Goal: Use online tool/utility: Use online tool/utility

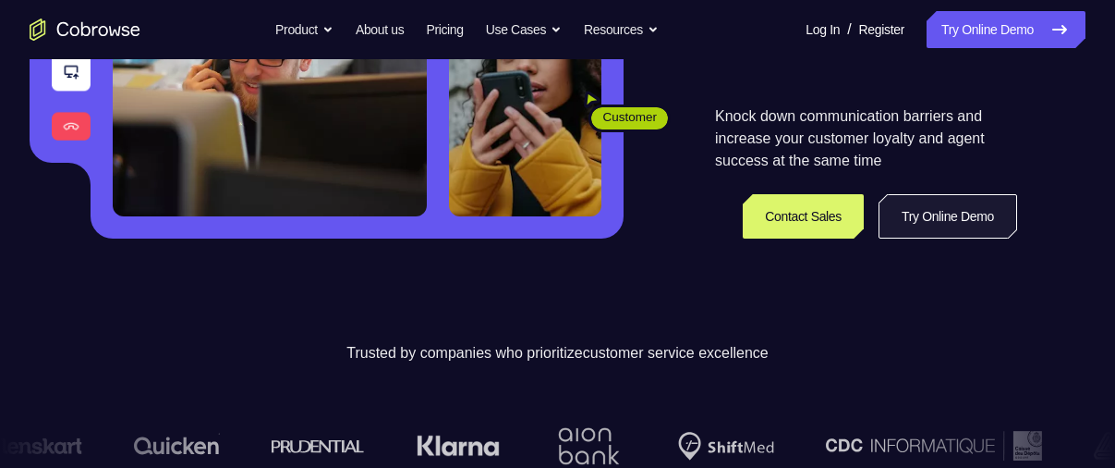
scroll to position [389, 0]
click at [935, 220] on link "Try Online Demo" at bounding box center [948, 216] width 139 height 44
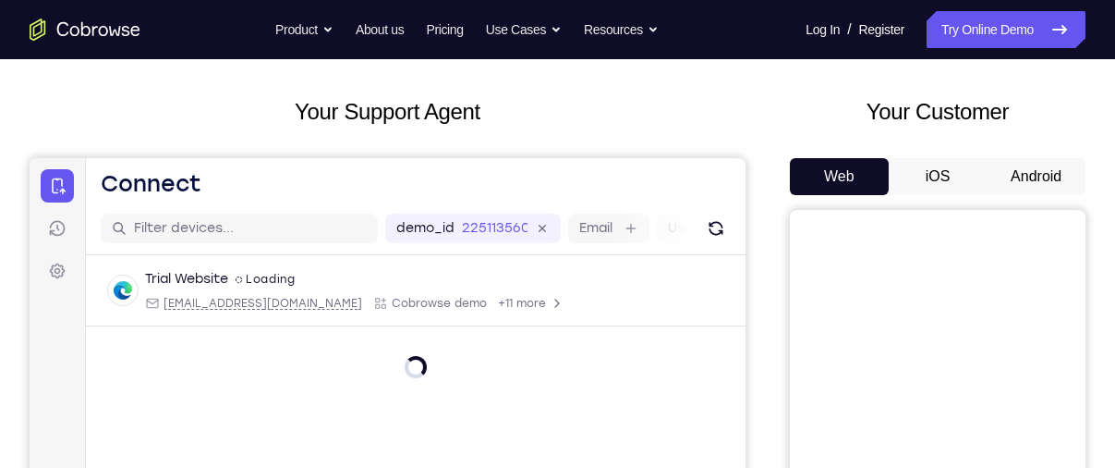
scroll to position [83, 0]
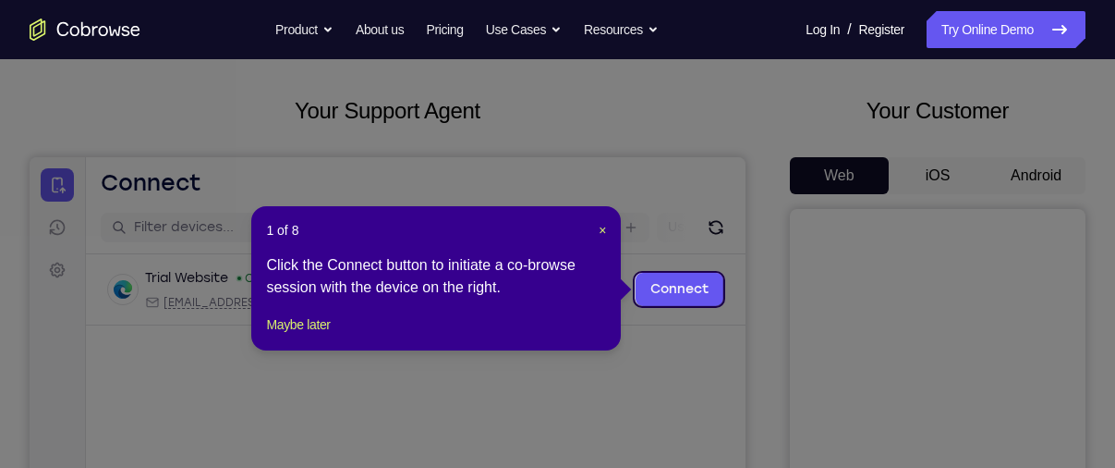
click at [1027, 175] on icon at bounding box center [564, 234] width 1129 height 468
click at [599, 223] on span "×" at bounding box center [602, 230] width 7 height 15
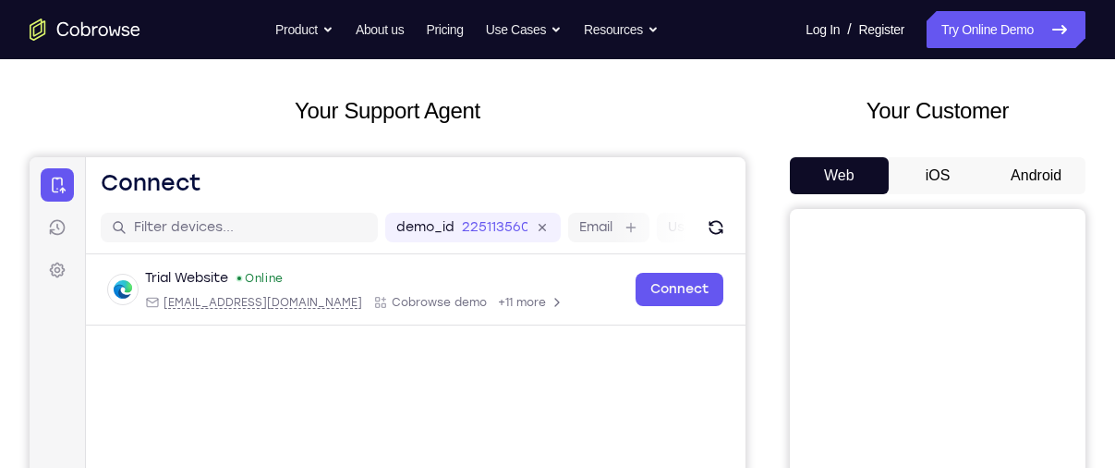
click at [1027, 175] on button "Android" at bounding box center [1036, 175] width 99 height 37
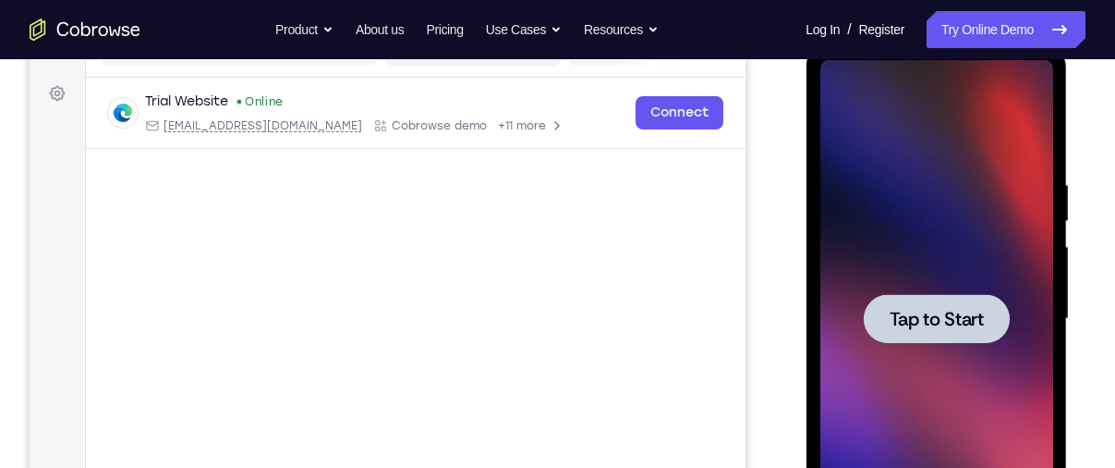
scroll to position [0, 0]
click at [909, 312] on span "Tap to Start" at bounding box center [936, 319] width 94 height 18
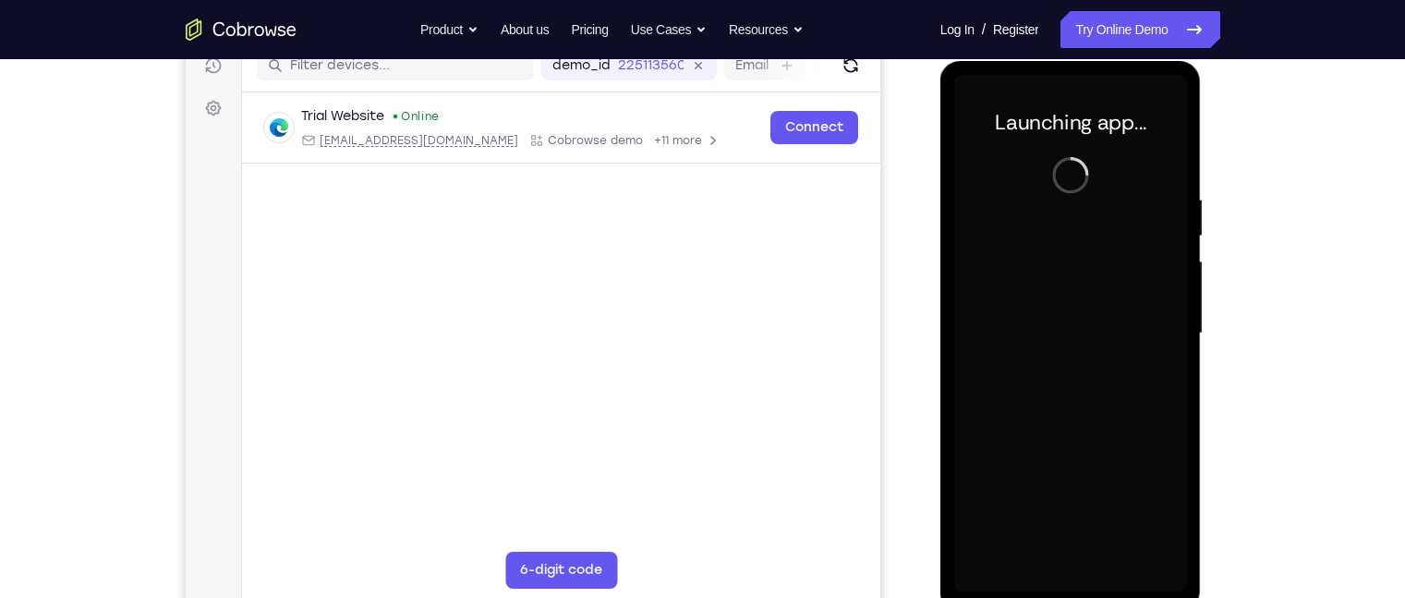
scroll to position [246, 0]
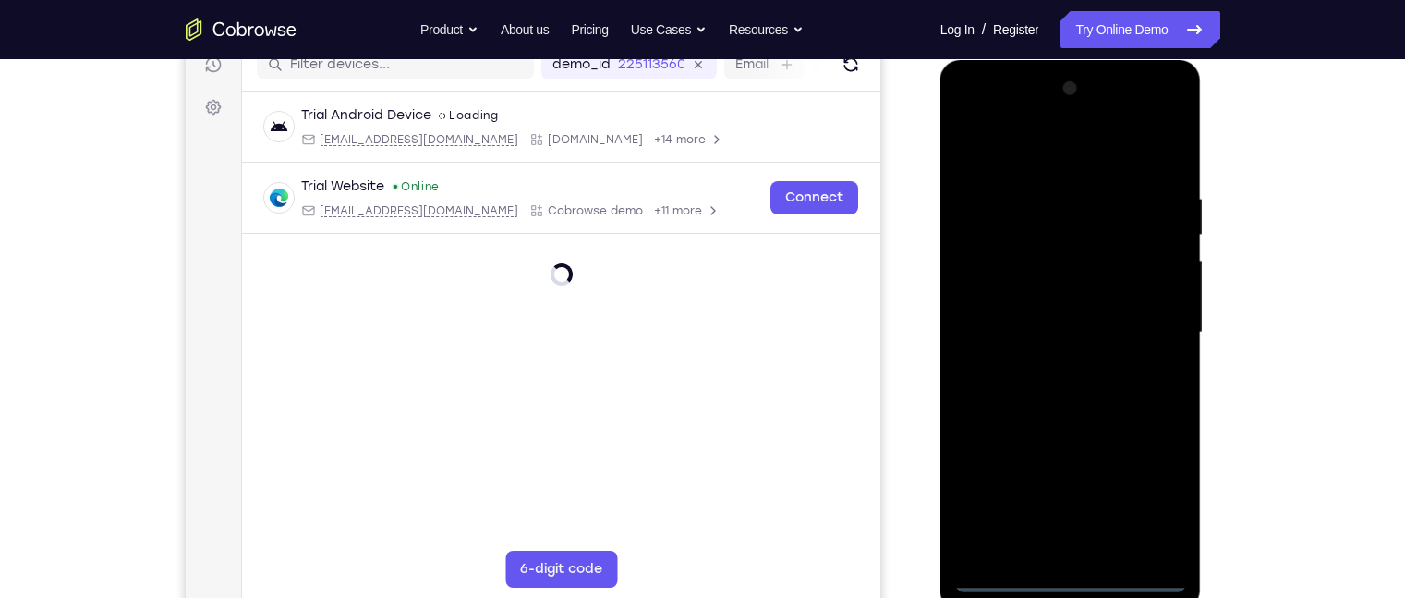
click at [1077, 467] on div at bounding box center [1070, 332] width 233 height 517
click at [1114, 467] on div at bounding box center [1070, 332] width 233 height 517
click at [1043, 152] on div at bounding box center [1070, 332] width 233 height 517
click at [1037, 227] on div at bounding box center [1070, 332] width 233 height 517
click at [1049, 143] on div at bounding box center [1070, 332] width 233 height 517
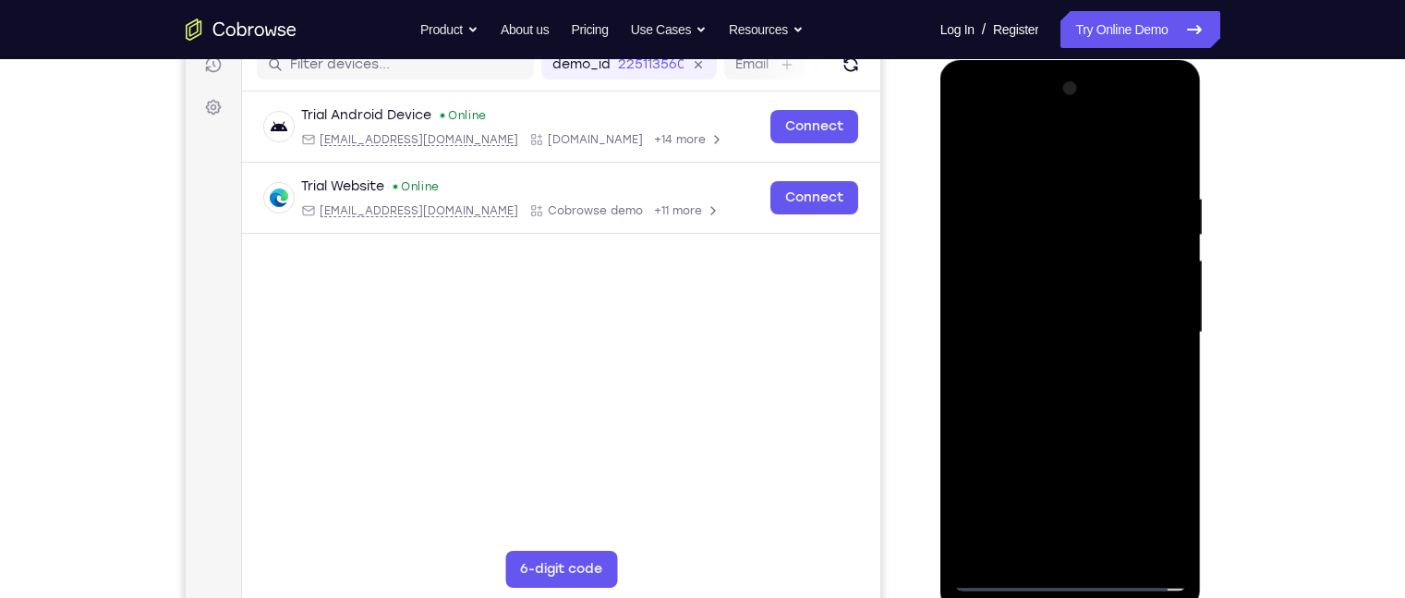
click at [999, 319] on div at bounding box center [1070, 332] width 233 height 517
click at [1051, 339] on div at bounding box center [1070, 332] width 233 height 517
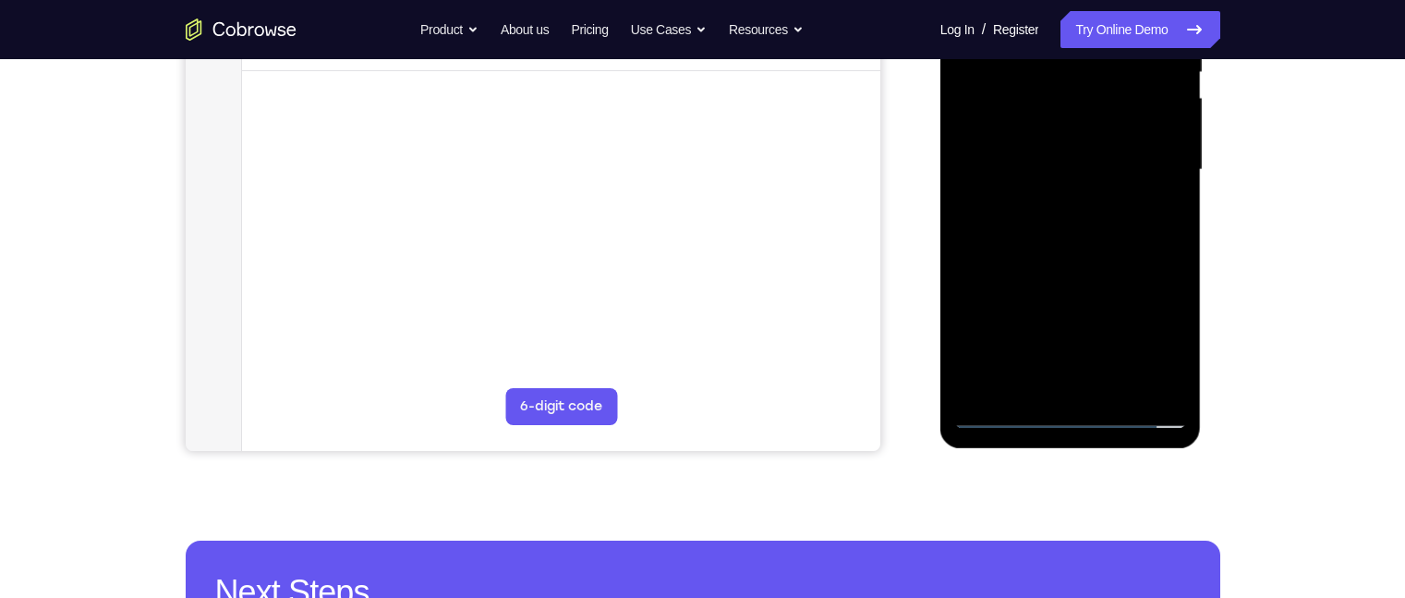
scroll to position [410, 0]
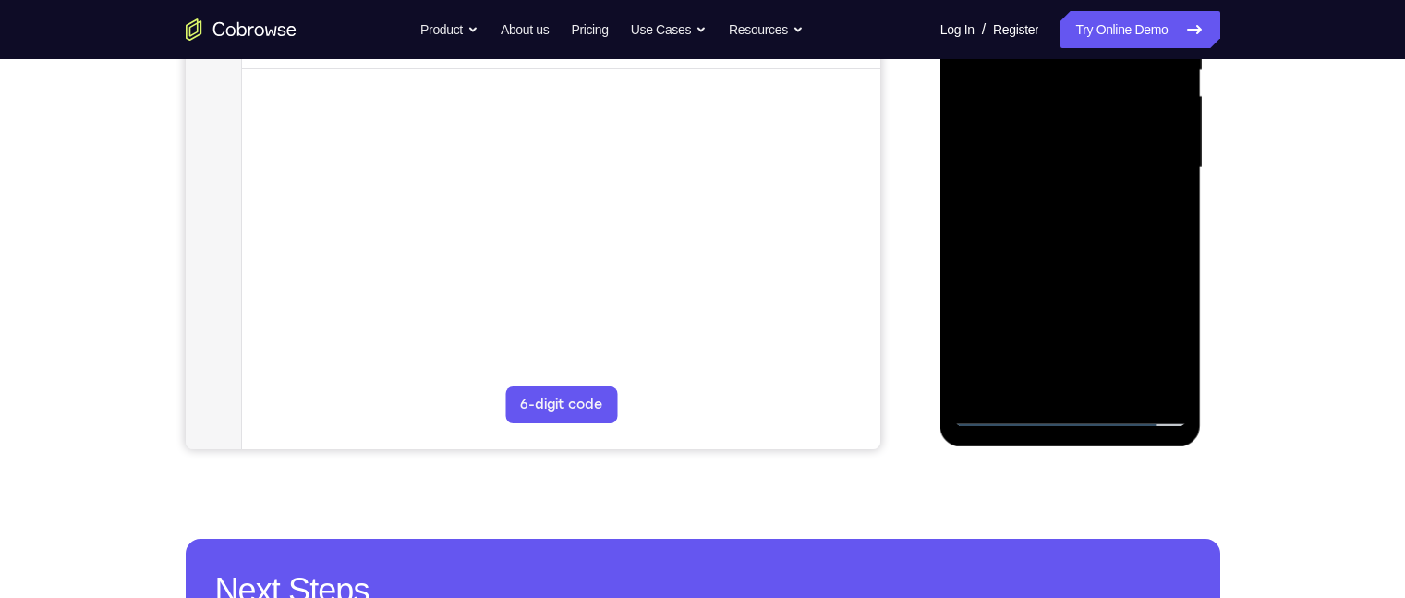
click at [1079, 154] on div at bounding box center [1070, 167] width 233 height 517
click at [1088, 190] on div at bounding box center [1070, 167] width 233 height 517
click at [1075, 214] on div at bounding box center [1070, 167] width 233 height 517
click at [1040, 159] on div at bounding box center [1070, 167] width 233 height 517
click at [1059, 189] on div at bounding box center [1070, 167] width 233 height 517
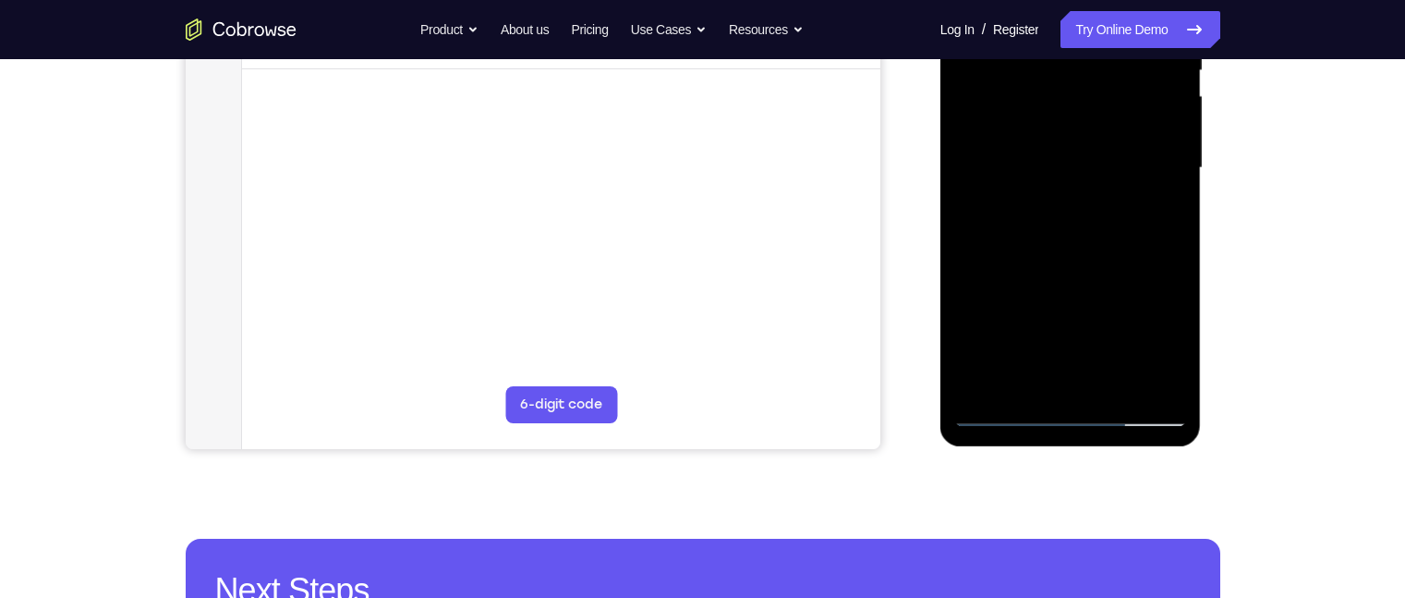
click at [1067, 219] on div at bounding box center [1070, 167] width 233 height 517
click at [1098, 182] on div at bounding box center [1070, 167] width 233 height 517
click at [1034, 251] on div at bounding box center [1070, 167] width 233 height 517
click at [1063, 216] on div at bounding box center [1070, 167] width 233 height 517
